Goal: Information Seeking & Learning: Compare options

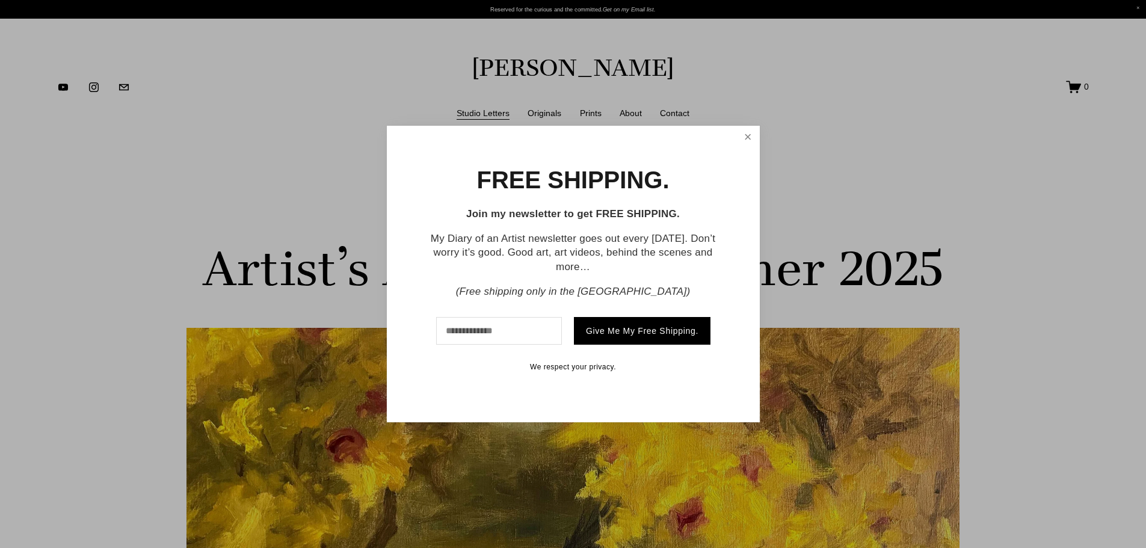
click at [747, 131] on link "Close" at bounding box center [747, 138] width 19 height 20
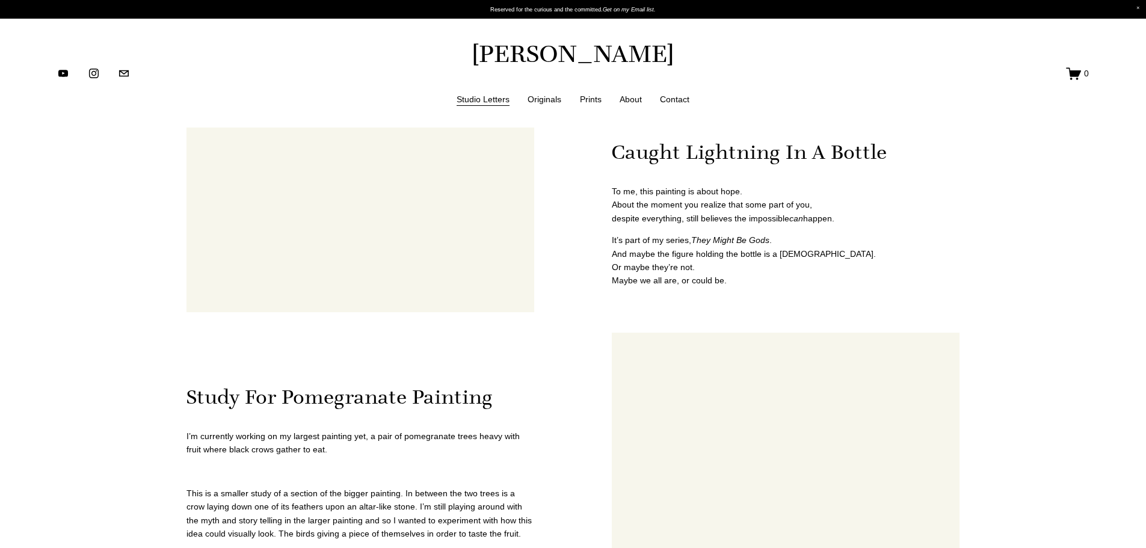
scroll to position [776, 0]
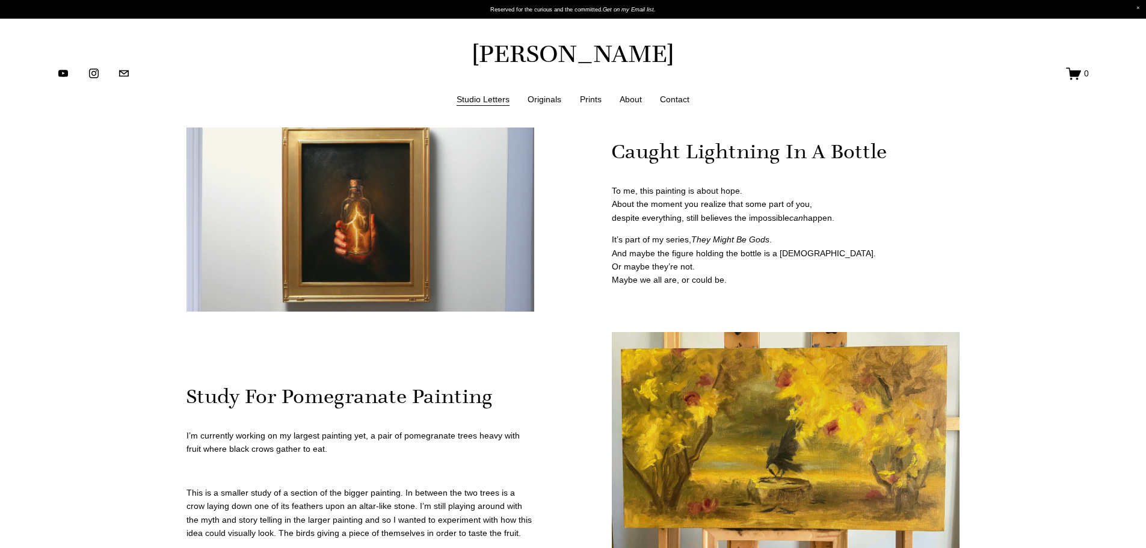
click at [390, 239] on div at bounding box center [361, 214] width 348 height 196
drag, startPoint x: 368, startPoint y: 211, endPoint x: 133, endPoint y: 276, distance: 244.1
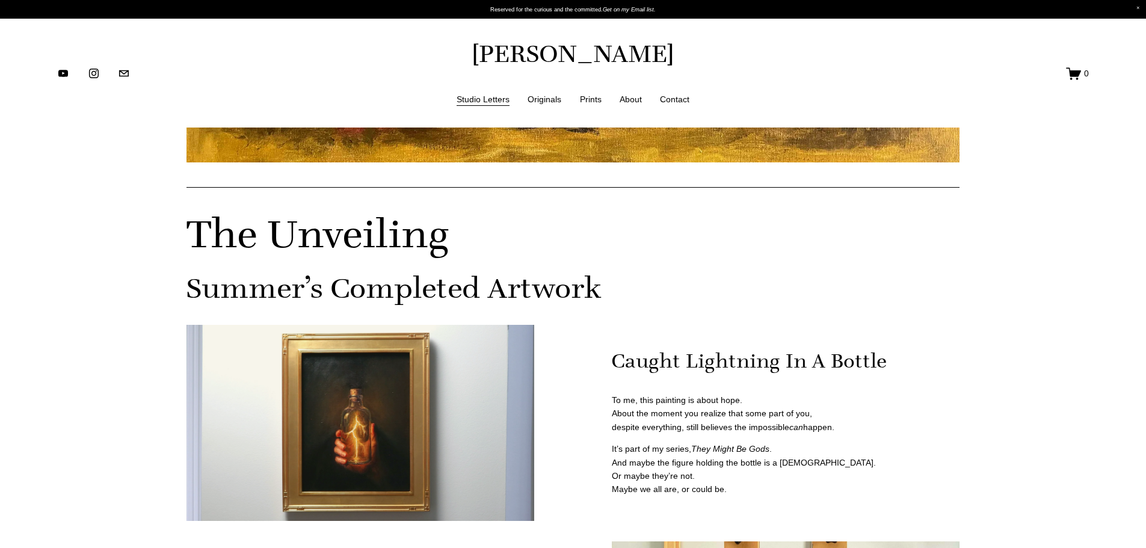
scroll to position [566, 0]
click at [548, 97] on link "Originals" at bounding box center [545, 98] width 34 height 15
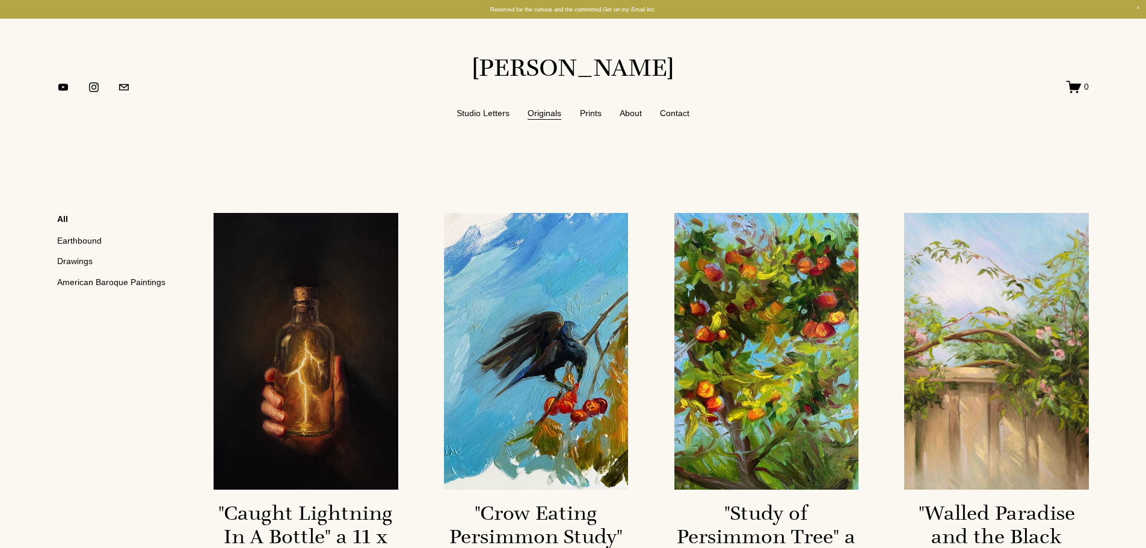
scroll to position [157, 0]
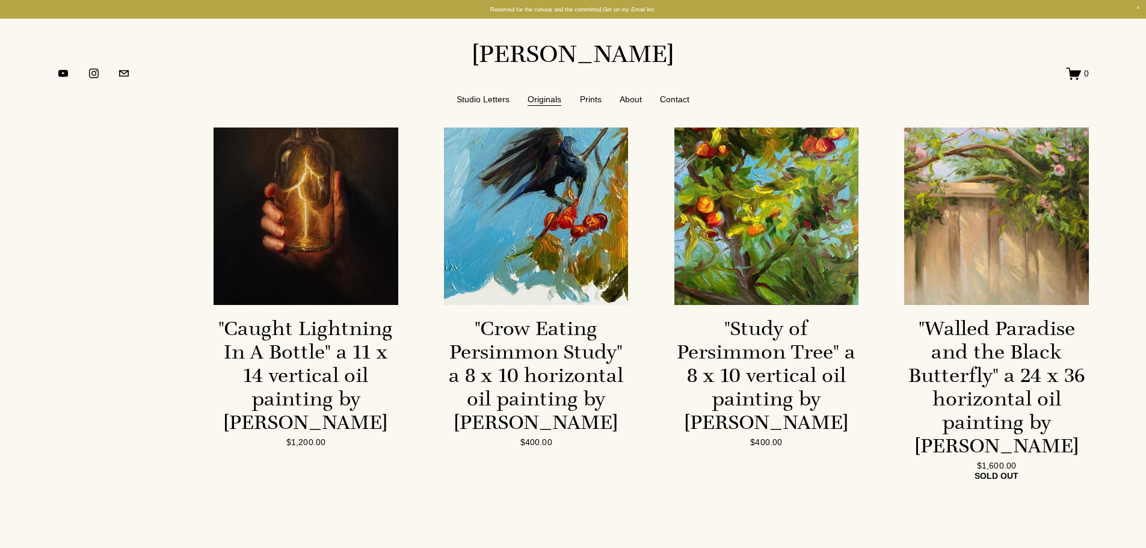
click at [308, 249] on link ""Caught Lightning In A Bottle" a 11 x 14 vertical oil painting by Jennifer Mari…" at bounding box center [306, 255] width 184 height 455
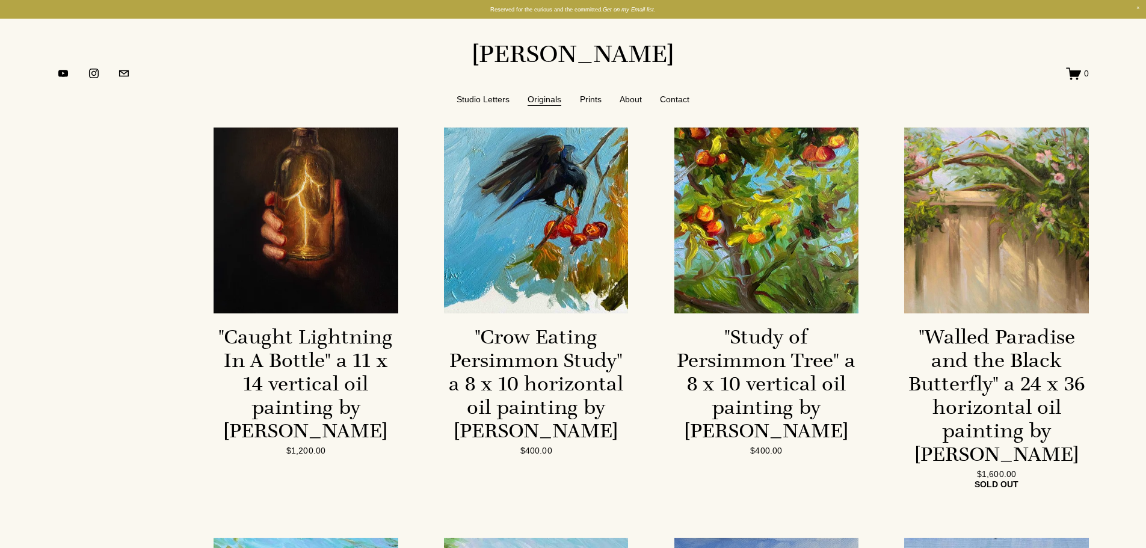
scroll to position [147, 0]
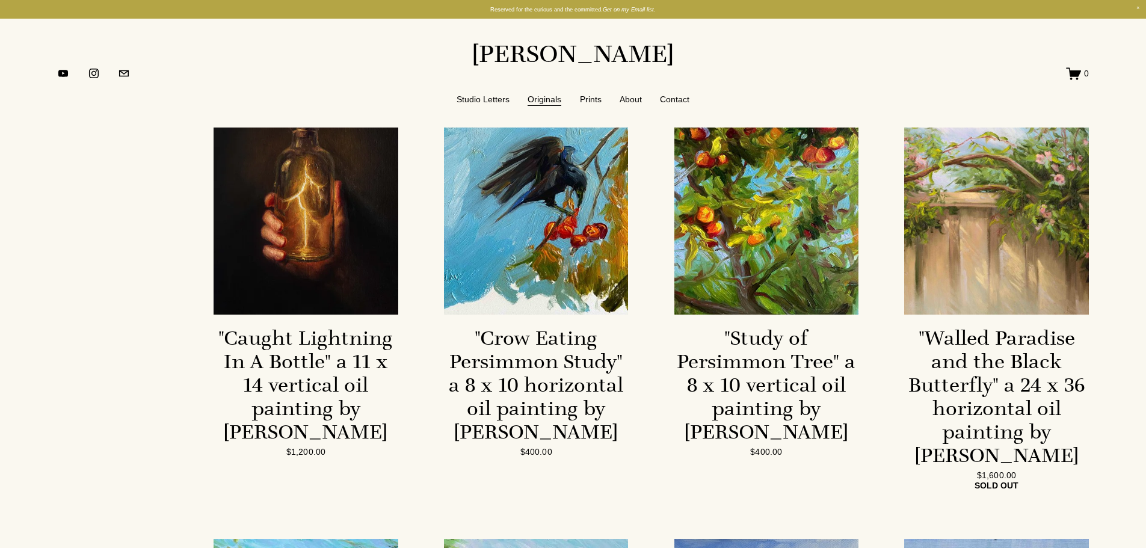
click at [987, 258] on link ""Walled Paradise and the Black Butterfly" a 24 x 36 horizontal oil painting by …" at bounding box center [996, 265] width 184 height 455
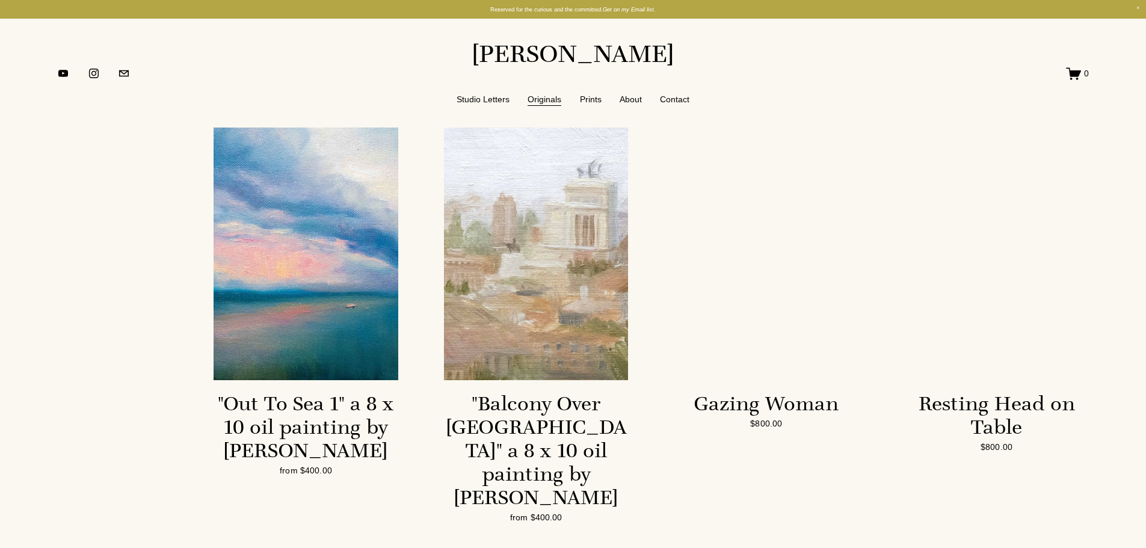
scroll to position [1977, 0]
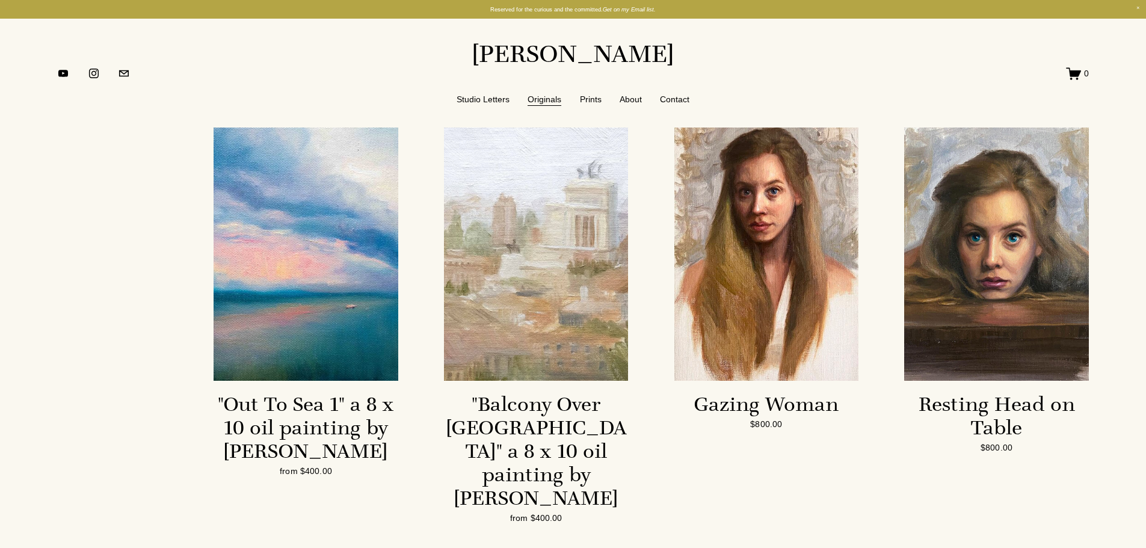
click at [738, 285] on link "Gazing Woman $800.00" at bounding box center [767, 313] width 184 height 418
click at [997, 271] on link "Resting Head on Table $800.00" at bounding box center [996, 313] width 184 height 418
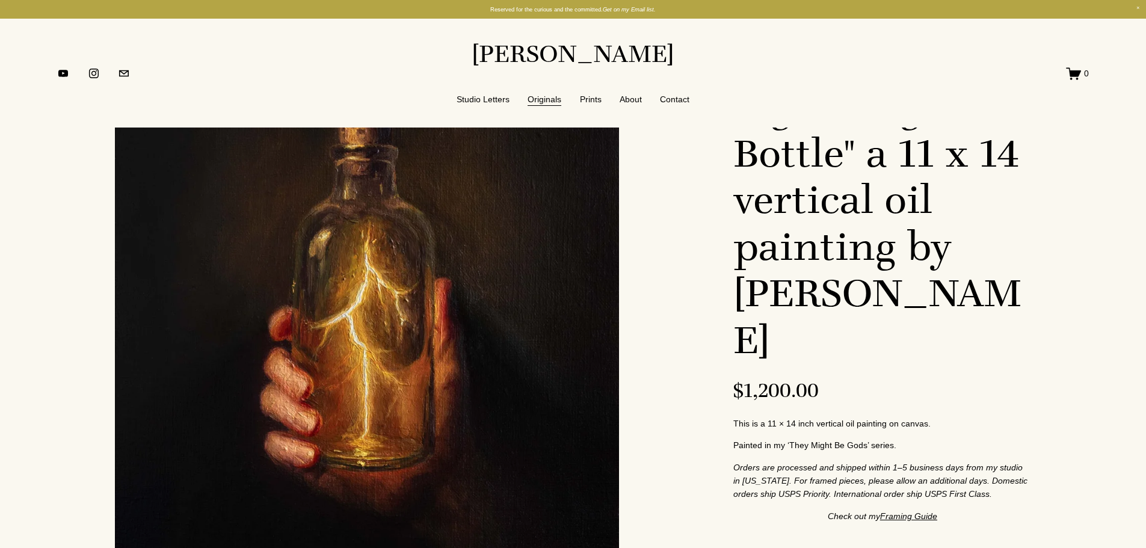
scroll to position [281, 0]
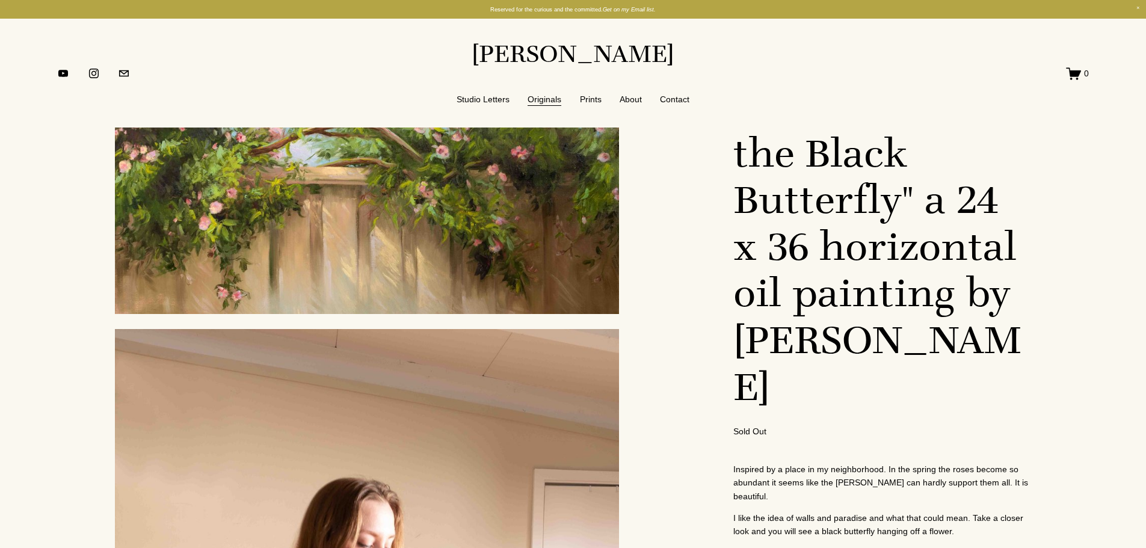
scroll to position [241, 0]
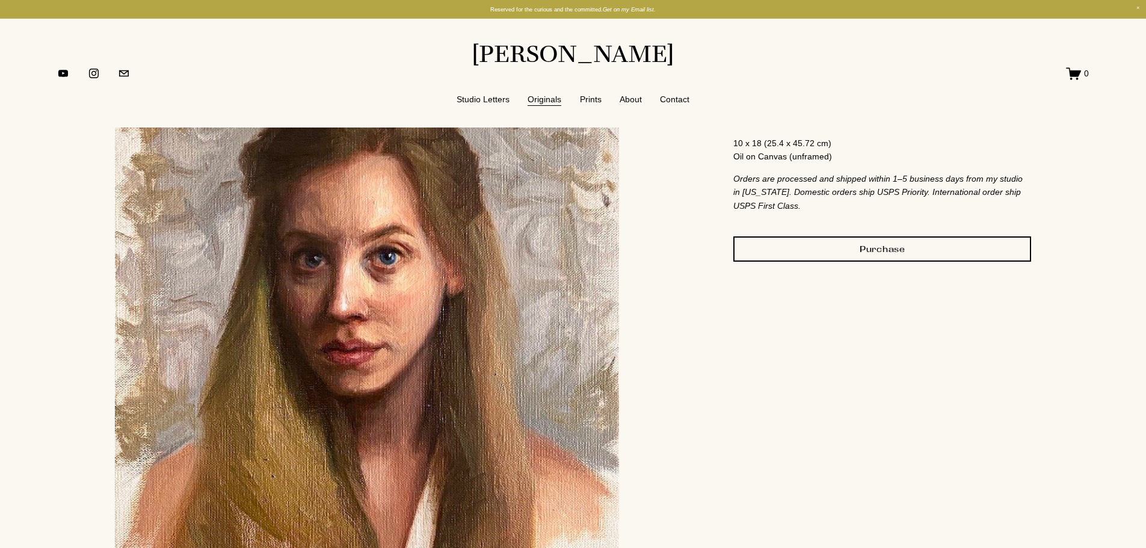
scroll to position [291, 0]
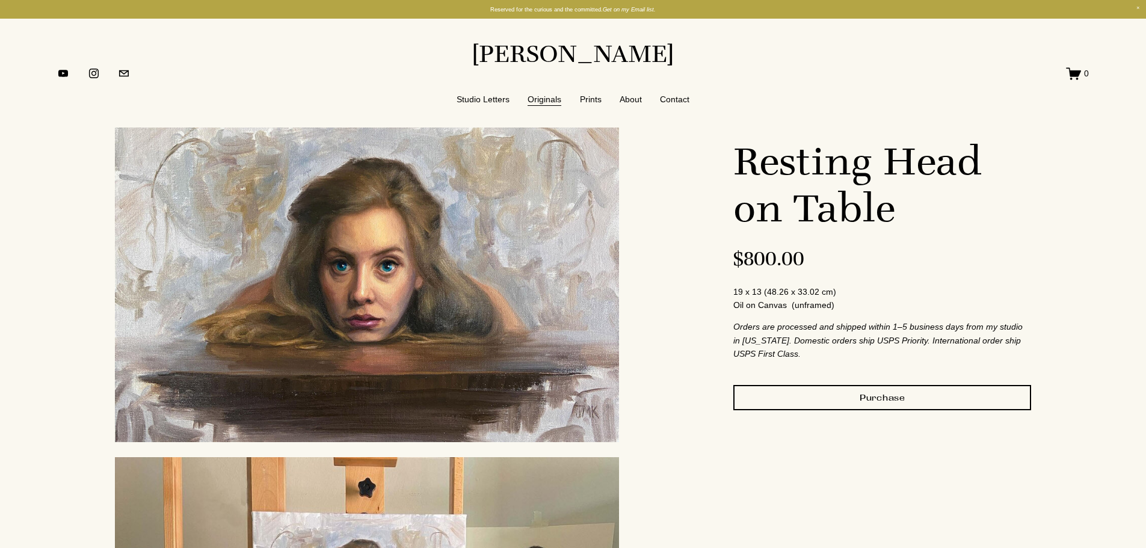
scroll to position [119, 0]
